Goal: Information Seeking & Learning: Learn about a topic

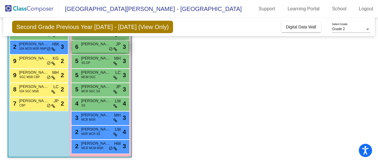
scroll to position [7, 0]
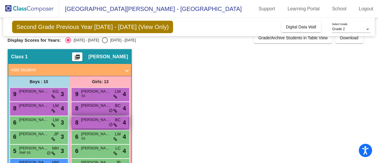
click at [99, 122] on span "[PERSON_NAME]" at bounding box center [96, 120] width 30 height 6
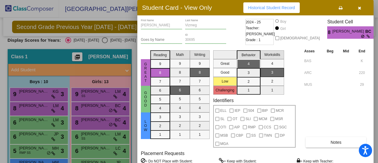
click at [361, 9] on button "button" at bounding box center [359, 7] width 19 height 11
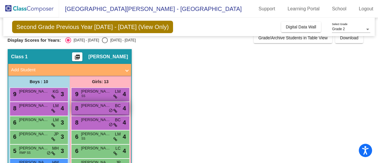
click at [98, 106] on span "[PERSON_NAME]" at bounding box center [96, 105] width 30 height 6
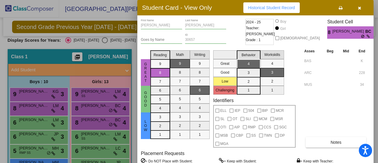
click at [359, 10] on icon "button" at bounding box center [359, 8] width 3 height 4
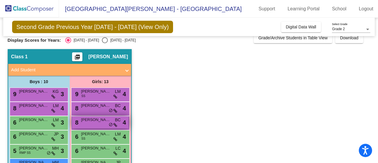
click at [96, 123] on div "8 [PERSON_NAME] BC lock do_not_disturb_alt 4" at bounding box center [100, 122] width 56 height 12
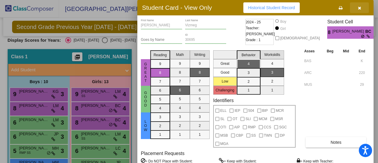
click at [362, 10] on button "button" at bounding box center [359, 7] width 19 height 11
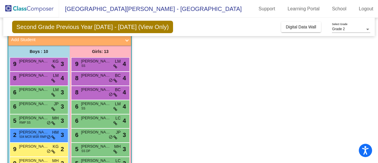
scroll to position [66, 0]
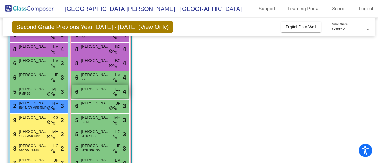
click at [93, 94] on div "6 [PERSON_NAME] lock do_not_disturb_alt 4" at bounding box center [100, 91] width 56 height 12
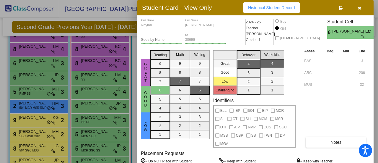
click at [359, 8] on icon "button" at bounding box center [359, 8] width 3 height 4
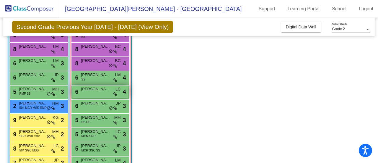
click at [95, 90] on span "[PERSON_NAME]" at bounding box center [96, 89] width 30 height 6
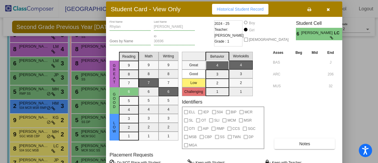
drag, startPoint x: 229, startPoint y: 10, endPoint x: 196, endPoint y: 11, distance: 33.4
click at [196, 11] on div "Student Card - View Only Historical Student Record" at bounding box center [224, 8] width 236 height 15
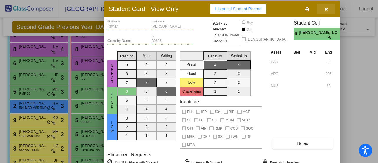
click at [325, 6] on span "button" at bounding box center [326, 8] width 3 height 5
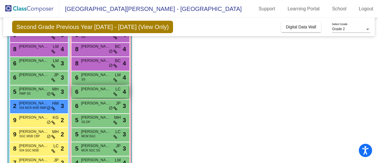
click at [87, 90] on span "[PERSON_NAME]" at bounding box center [96, 89] width 30 height 6
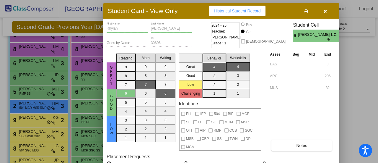
drag, startPoint x: 235, startPoint y: 7, endPoint x: 200, endPoint y: 10, distance: 34.4
click at [200, 10] on div "Student Card - View Only Historical Student Record" at bounding box center [221, 10] width 236 height 15
click at [328, 10] on button "button" at bounding box center [325, 11] width 19 height 11
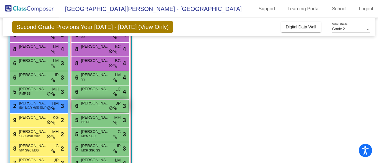
click at [90, 105] on span "[PERSON_NAME]" at bounding box center [96, 103] width 30 height 6
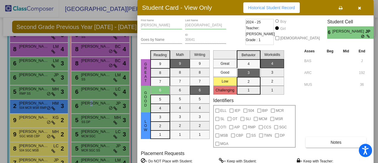
click at [360, 7] on icon "button" at bounding box center [359, 8] width 3 height 4
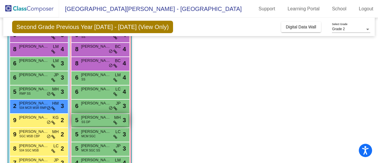
click at [96, 118] on span "[PERSON_NAME]" at bounding box center [96, 117] width 30 height 6
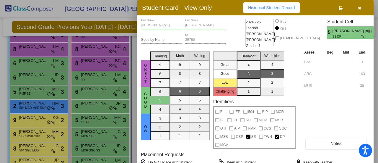
click at [360, 8] on icon "button" at bounding box center [359, 8] width 3 height 4
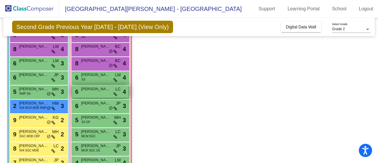
click at [87, 93] on div "6 [PERSON_NAME] lock do_not_disturb_alt 4" at bounding box center [100, 91] width 56 height 12
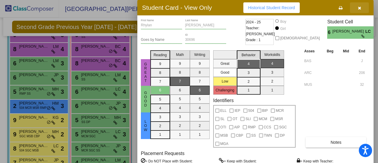
click at [353, 6] on button "button" at bounding box center [359, 7] width 19 height 11
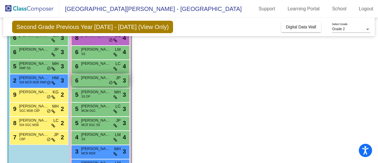
scroll to position [125, 0]
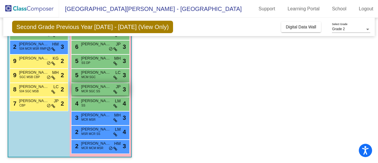
click at [90, 90] on span "MCR SGC SS" at bounding box center [91, 91] width 19 height 4
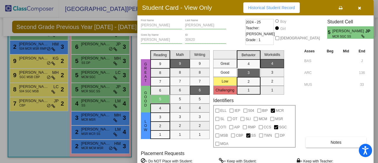
click at [364, 10] on button "button" at bounding box center [359, 7] width 19 height 11
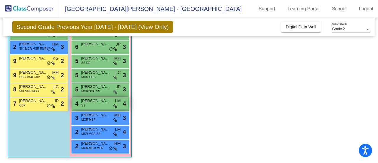
click at [99, 100] on span "[PERSON_NAME]" at bounding box center [96, 101] width 30 height 6
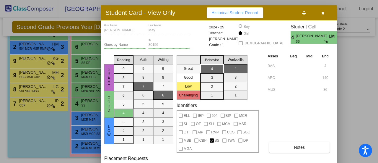
drag, startPoint x: 229, startPoint y: 11, endPoint x: 193, endPoint y: 16, distance: 37.1
click at [193, 16] on div "Student Card - View Only Historical Student Record" at bounding box center [219, 12] width 236 height 15
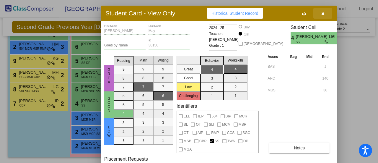
click at [325, 16] on button "button" at bounding box center [322, 13] width 19 height 11
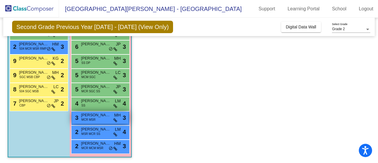
click at [89, 119] on span "MCR MSR" at bounding box center [89, 119] width 14 height 4
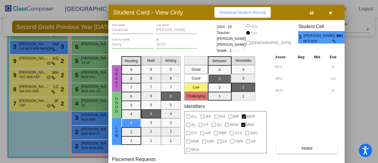
drag, startPoint x: 232, startPoint y: 9, endPoint x: 203, endPoint y: 20, distance: 30.5
click at [203, 20] on div "Student Card - View Only Historical Student Record" at bounding box center [226, 12] width 236 height 15
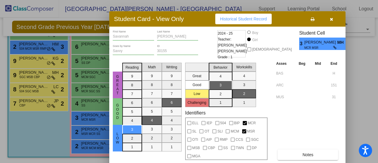
click at [331, 19] on icon "button" at bounding box center [331, 19] width 3 height 4
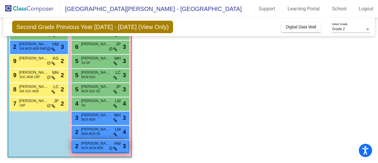
click at [97, 141] on span "[PERSON_NAME]" at bounding box center [96, 143] width 30 height 6
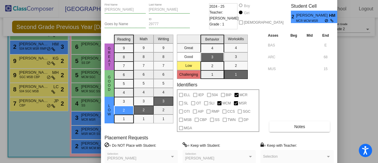
drag, startPoint x: 226, startPoint y: 11, endPoint x: 180, endPoint y: 20, distance: 46.3
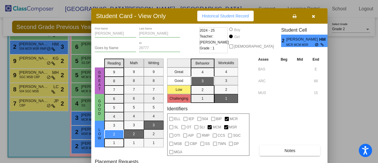
click at [316, 17] on button "button" at bounding box center [313, 16] width 19 height 11
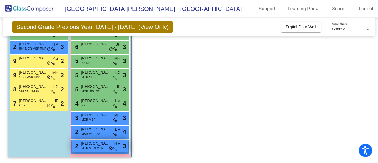
click at [92, 144] on span "[PERSON_NAME]" at bounding box center [96, 143] width 30 height 6
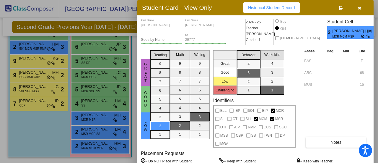
click at [363, 5] on button "button" at bounding box center [359, 7] width 19 height 11
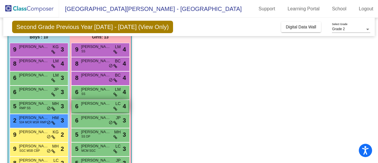
scroll to position [89, 0]
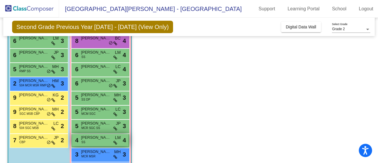
click at [97, 142] on div "4 [PERSON_NAME] May SS LM lock do_not_disturb_alt 4" at bounding box center [100, 140] width 56 height 12
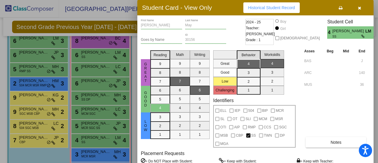
click at [358, 10] on icon "button" at bounding box center [359, 8] width 3 height 4
